Goal: Task Accomplishment & Management: Manage account settings

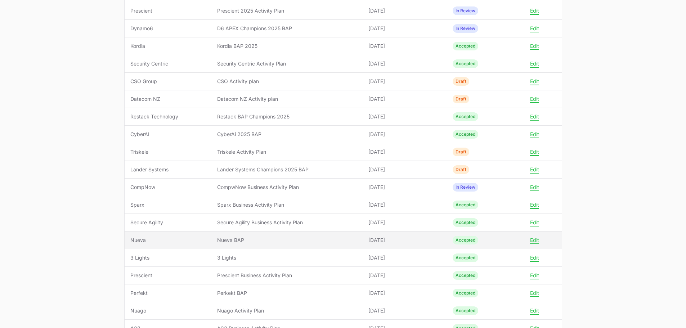
scroll to position [10, 0]
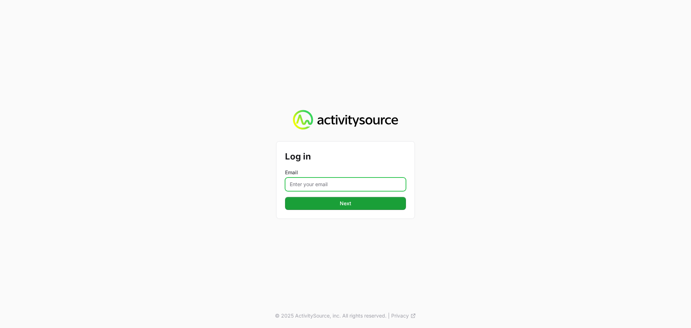
click at [325, 186] on input "Email" at bounding box center [345, 184] width 121 height 14
type input "[PERSON_NAME][EMAIL_ADDRESS][PERSON_NAME][DOMAIN_NAME]"
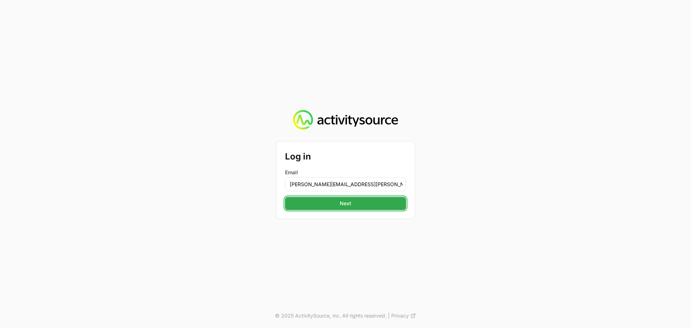
click at [335, 208] on button "Next" at bounding box center [345, 203] width 121 height 13
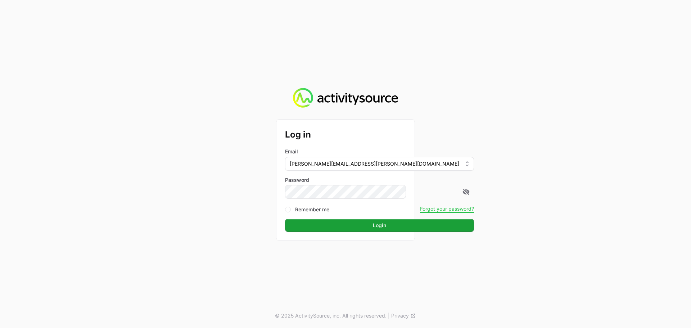
click at [285, 219] on button "Login" at bounding box center [379, 225] width 189 height 13
